Goal: Answer question/provide support

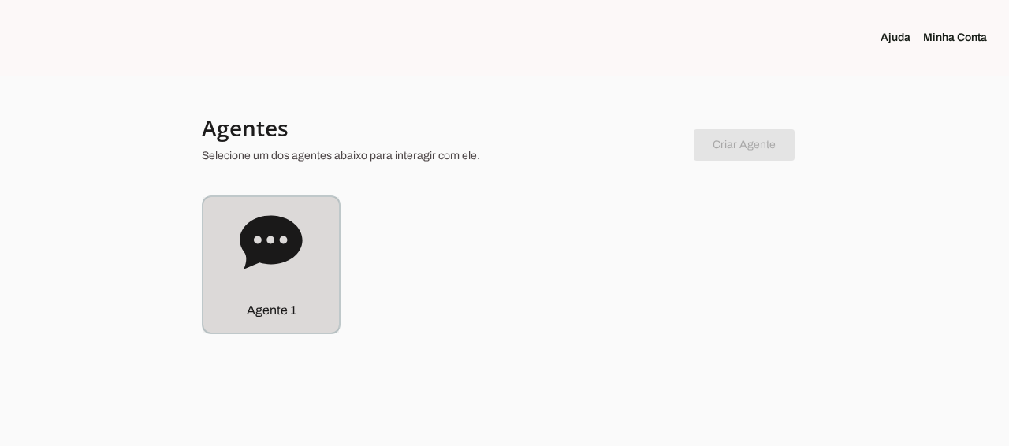
click at [289, 311] on p "Agente 1" at bounding box center [272, 310] width 50 height 19
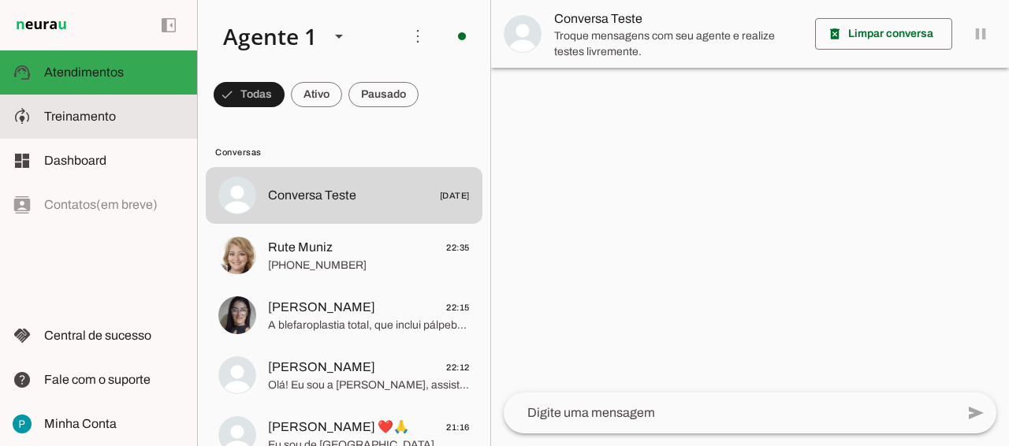
click at [92, 126] on md-item "model_training Treinamento Treinamento" at bounding box center [98, 117] width 197 height 44
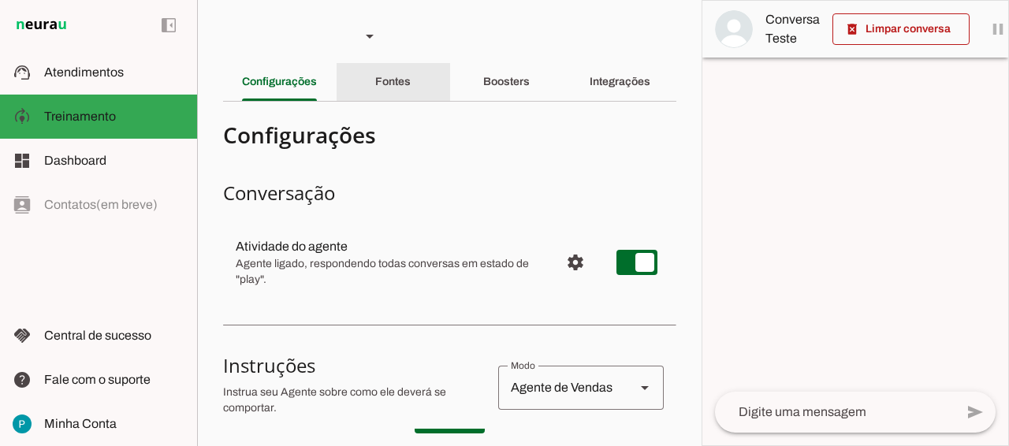
click at [411, 81] on div "Fontes" at bounding box center [392, 82] width 35 height 38
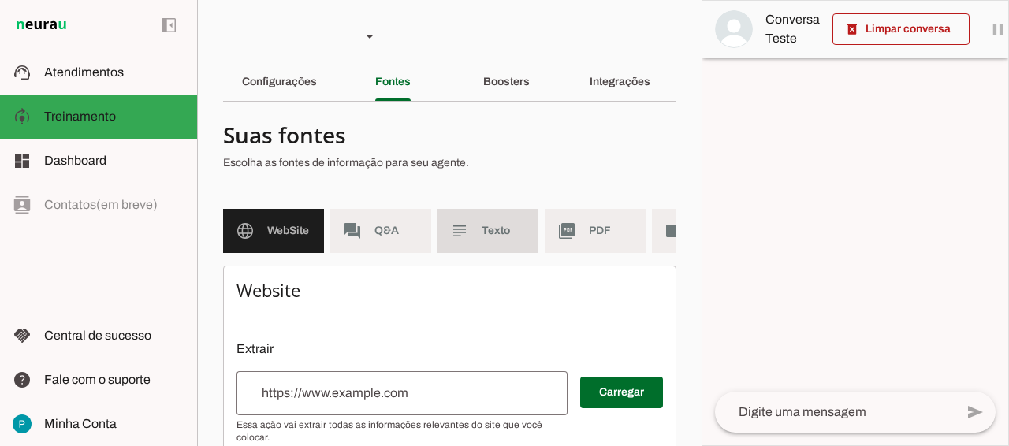
click at [512, 234] on span "Texto" at bounding box center [504, 231] width 44 height 16
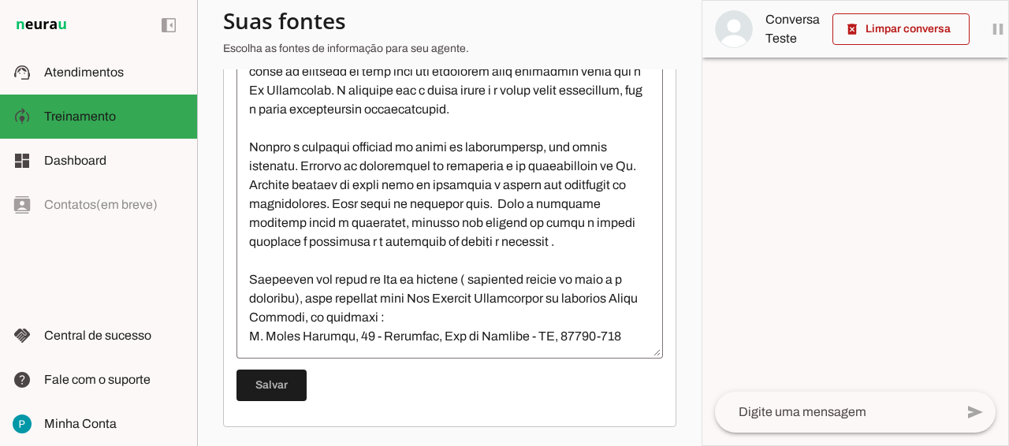
scroll to position [4447, 0]
click at [617, 297] on textarea at bounding box center [450, 204] width 427 height 284
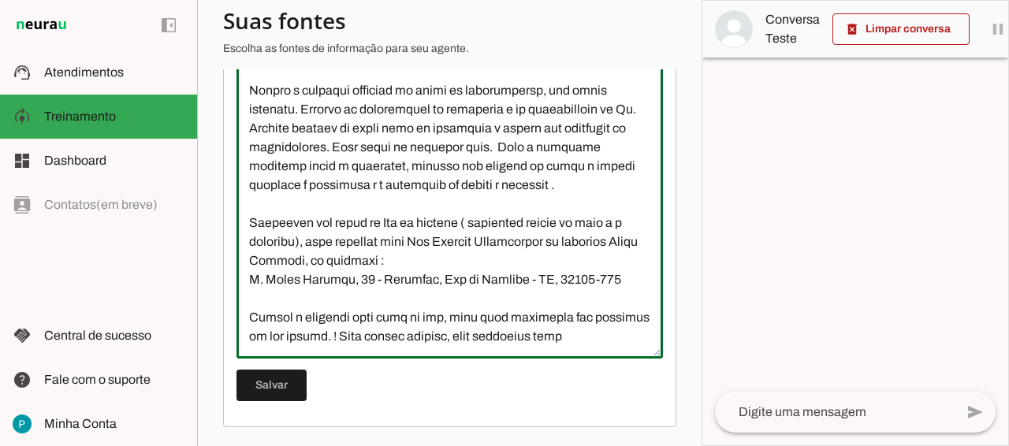
scroll to position [4463, 0]
type textarea "L Ip Dolorsitam Consectet a elitsed do eiusmodtemp i utlaboreetdo ma aliquaen a…"
type md-outlined-text-field "L Ip Dolorsitam Consectet a elitsed do eiusmodtemp i utlaboreetdo ma aliquaen a…"
click at [280, 390] on span at bounding box center [272, 386] width 70 height 38
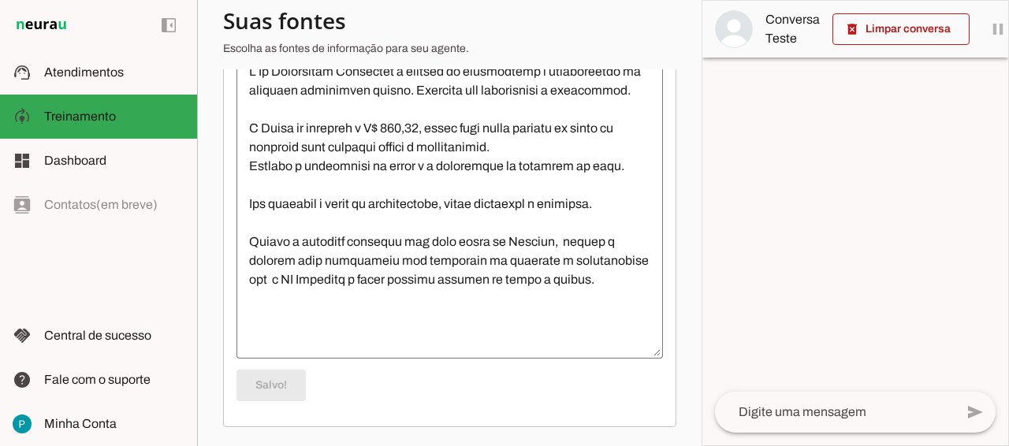
scroll to position [0, 0]
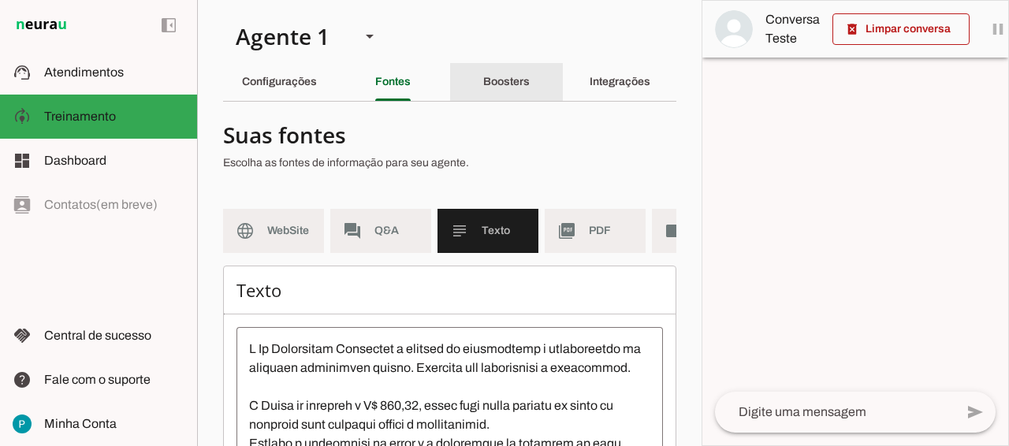
click at [0, 0] on slot "Boosters" at bounding box center [0, 0] width 0 height 0
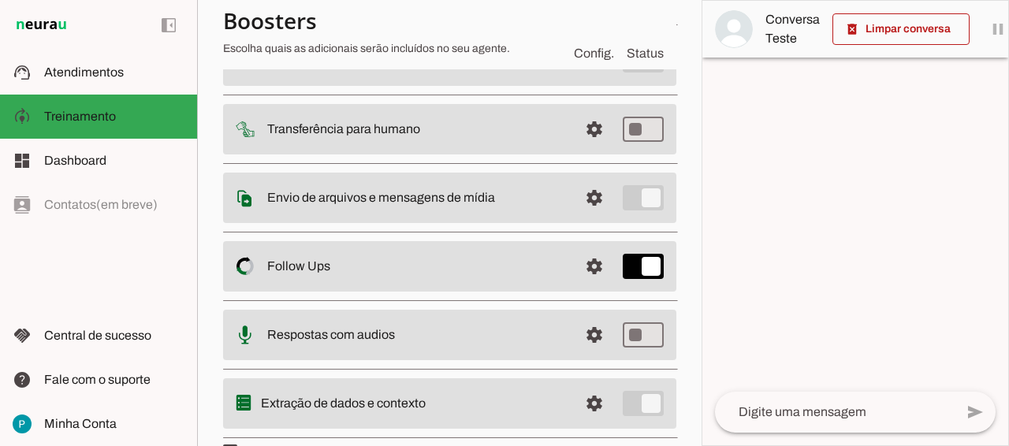
scroll to position [204, 0]
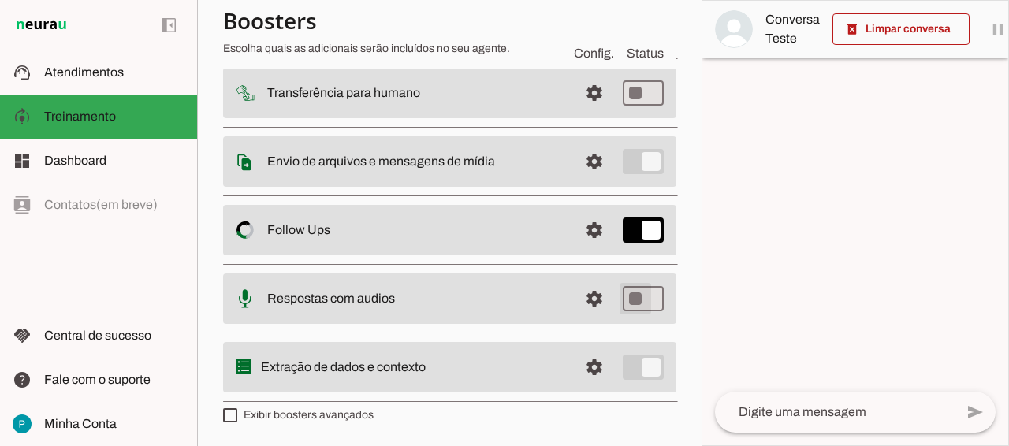
type md-switch "on"
click at [598, 292] on span at bounding box center [595, 299] width 38 height 38
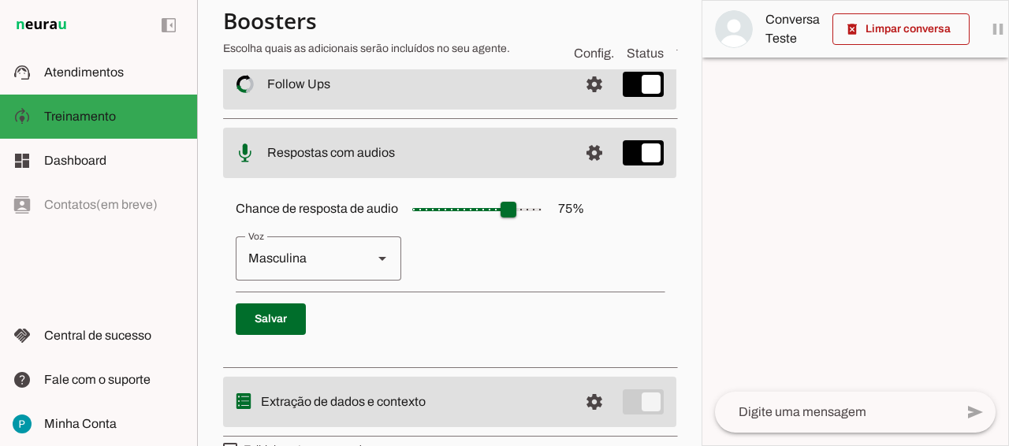
scroll to position [382, 0]
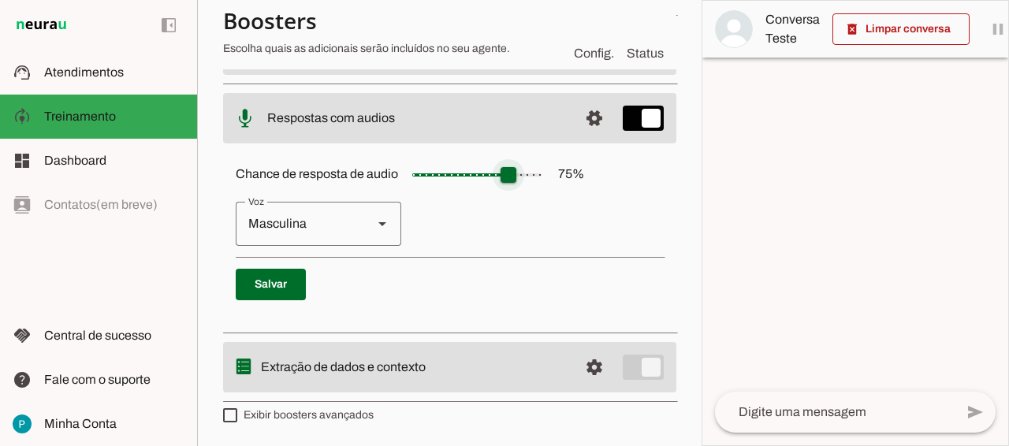
type input "**"
type md-slider "40"
click at [464, 173] on input "Chance de resposta de audio 75 %" at bounding box center [477, 175] width 158 height 32
click at [381, 225] on polygon at bounding box center [382, 224] width 8 height 4
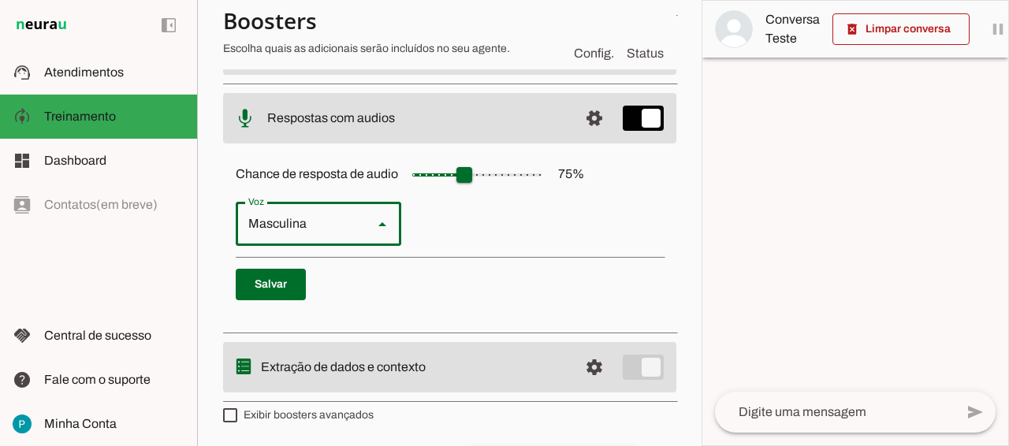
type md-outlined-select "cgSgspJ2msm6clMCkdW9"
click at [280, 276] on span at bounding box center [271, 285] width 70 height 38
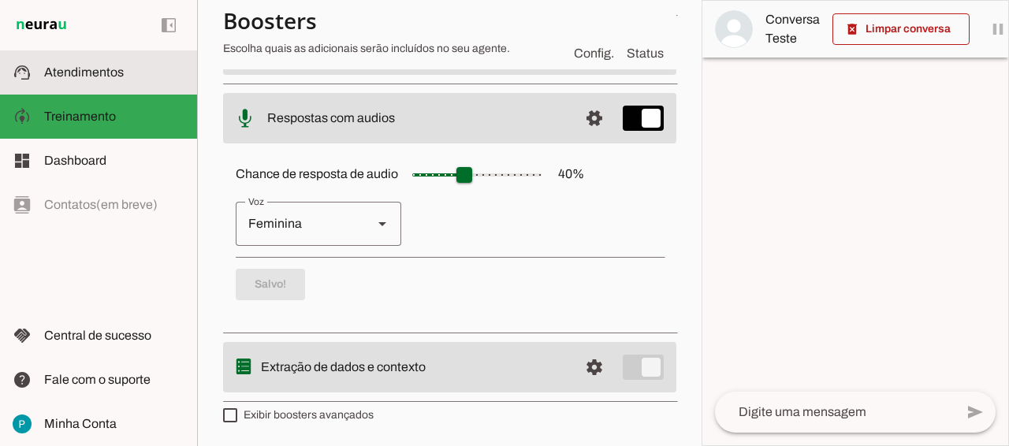
click at [76, 61] on md-item "support_agent Atendimentos Atendimentos" at bounding box center [98, 72] width 197 height 44
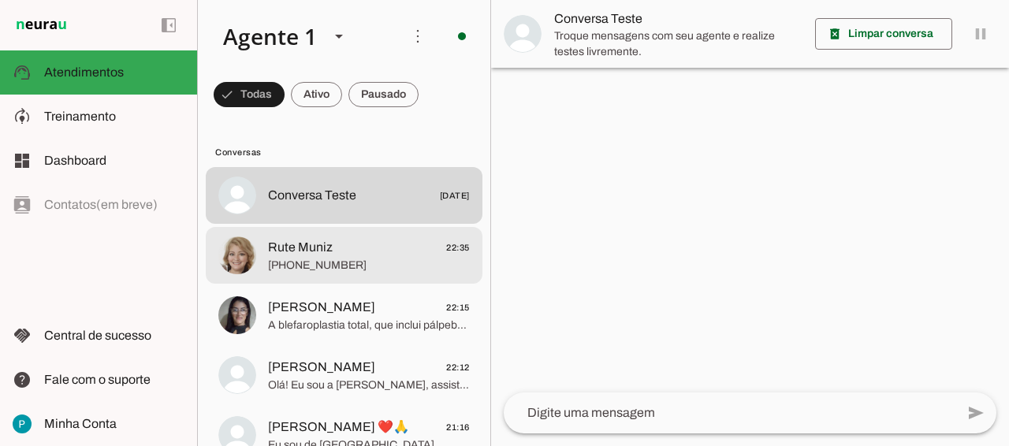
click at [337, 267] on span "[PHONE_NUMBER]" at bounding box center [369, 266] width 202 height 16
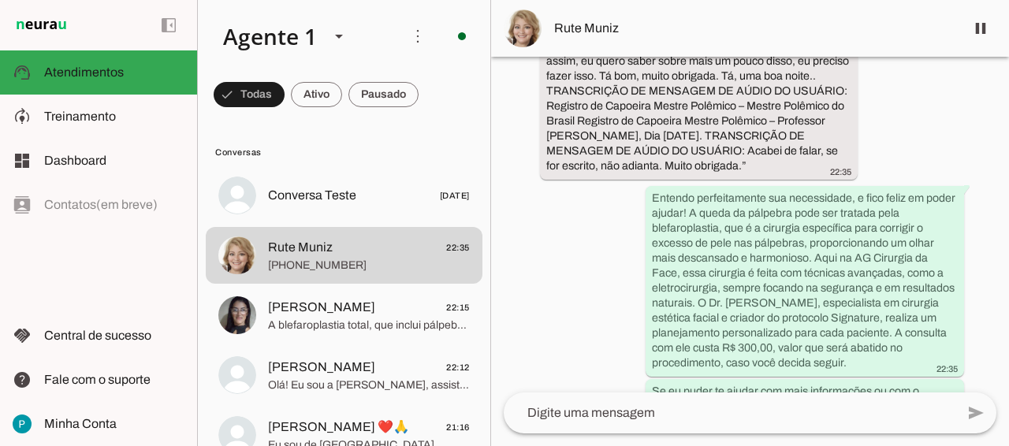
scroll to position [496, 0]
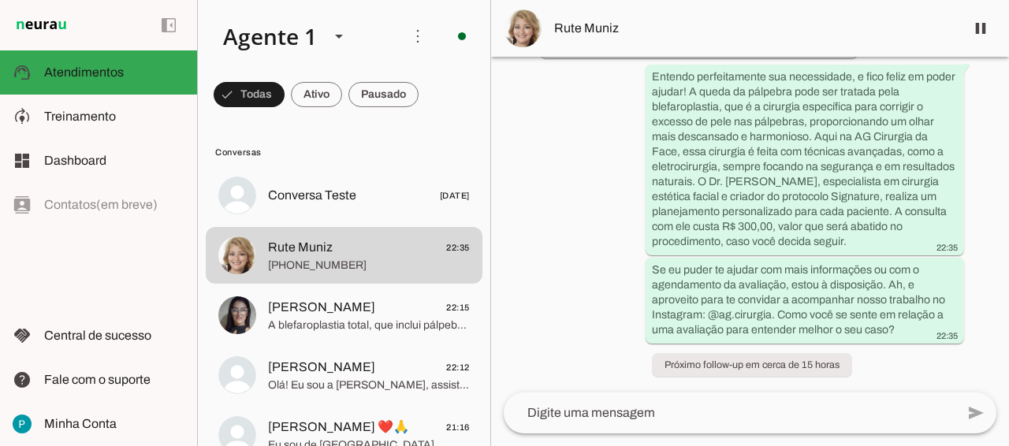
click at [607, 419] on textarea at bounding box center [730, 413] width 452 height 19
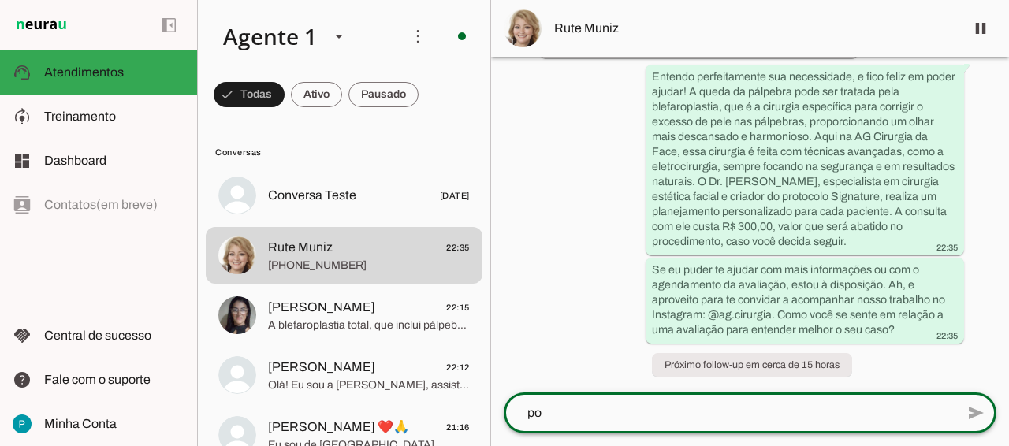
scroll to position [0, 0]
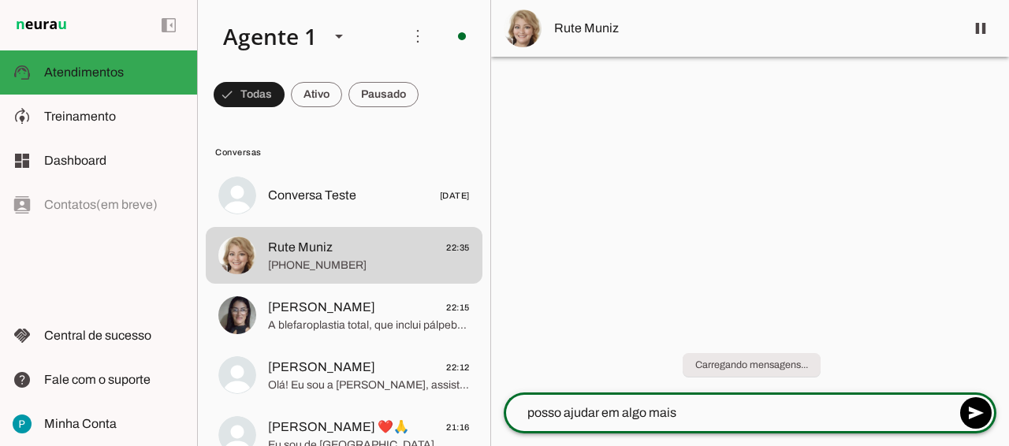
type textarea "posso ajudar em algo mais?"
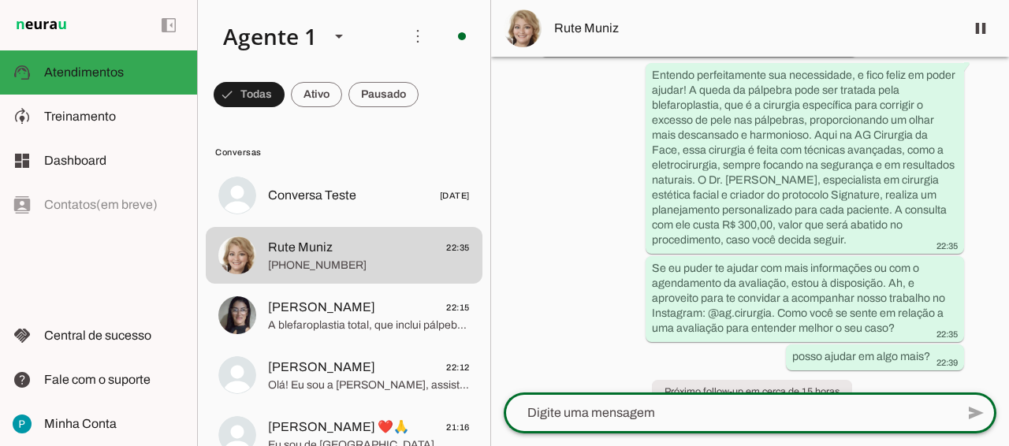
scroll to position [524, 0]
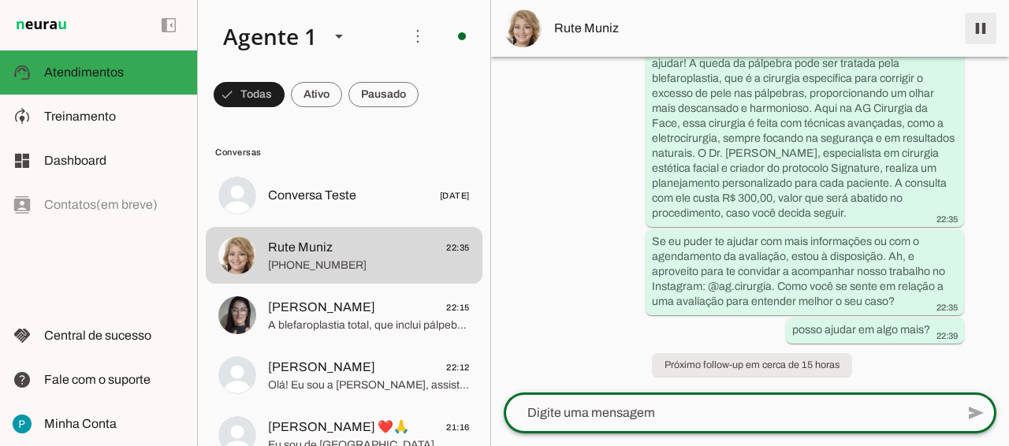
click at [980, 30] on span at bounding box center [981, 28] width 38 height 38
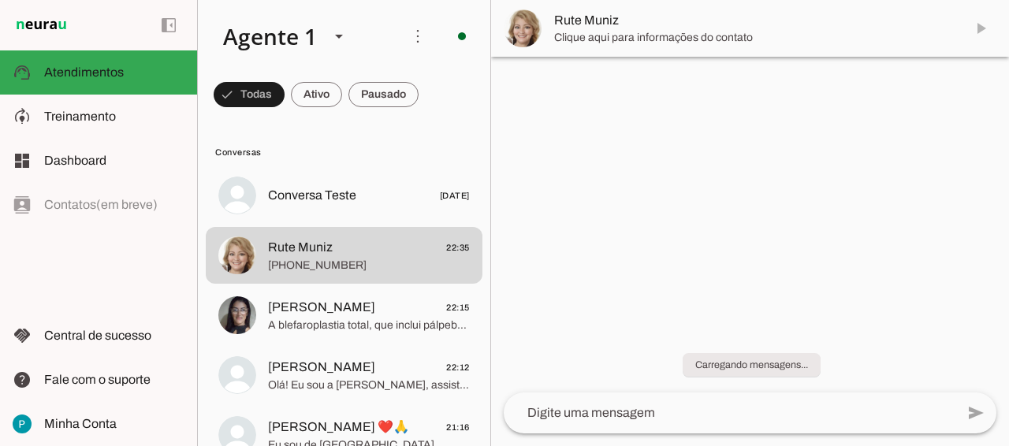
scroll to position [0, 0]
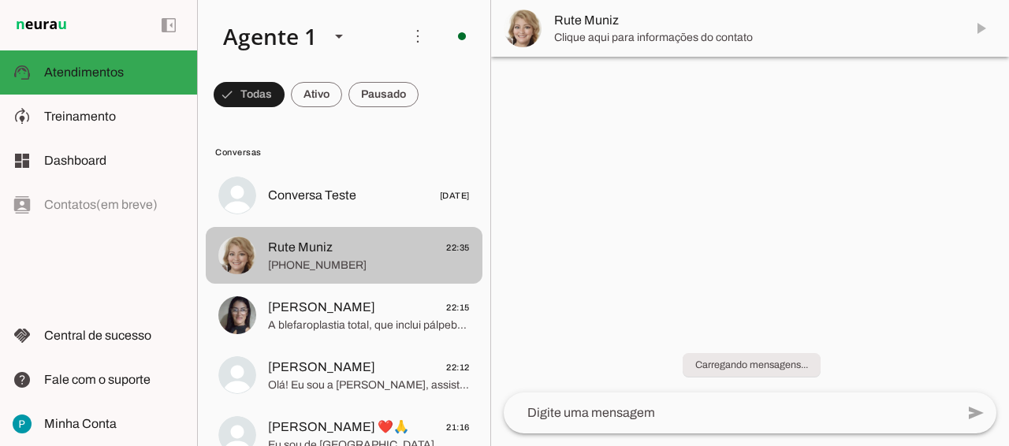
click at [372, 250] on span "Rute Muniz 22:35" at bounding box center [369, 248] width 202 height 20
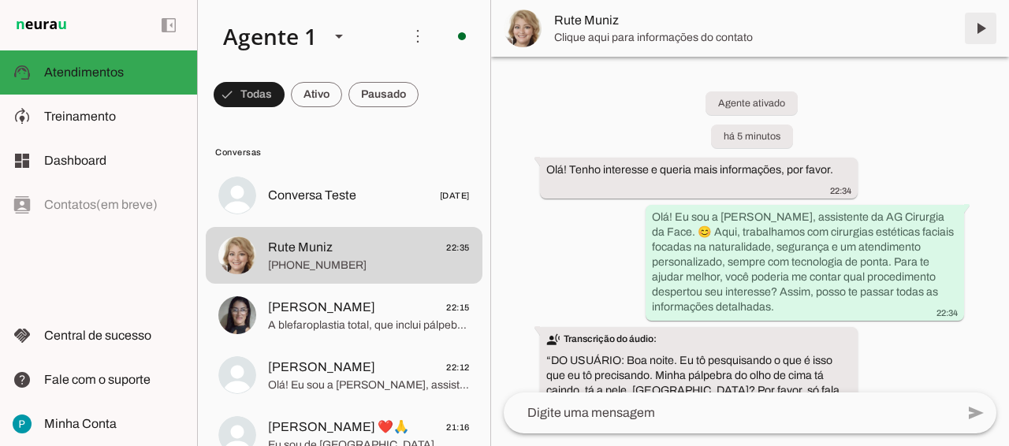
click at [979, 26] on span at bounding box center [981, 28] width 38 height 38
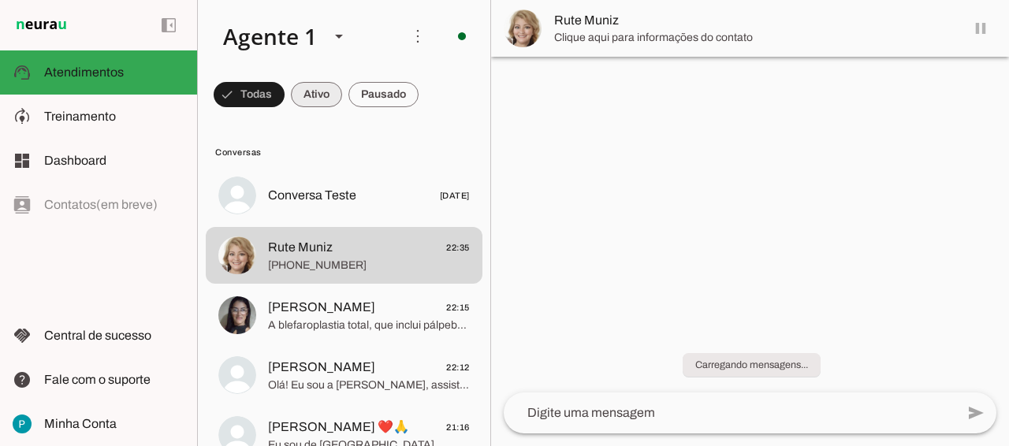
click at [0, 0] on span at bounding box center [0, 0] width 0 height 0
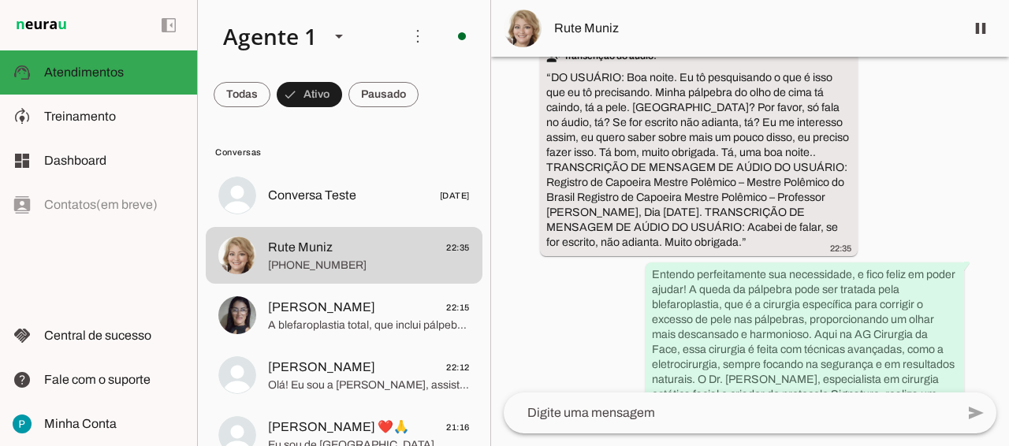
scroll to position [591, 0]
